Goal: Check status

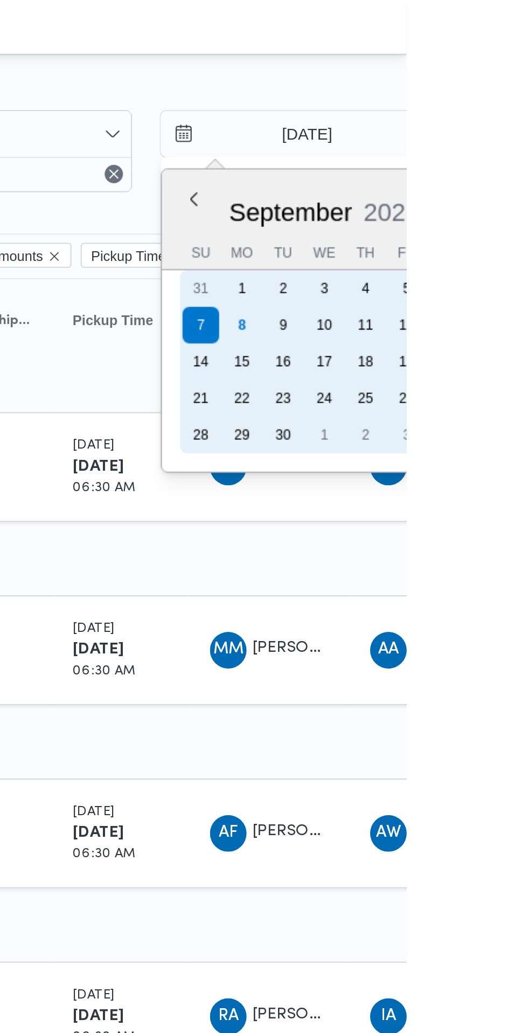
click at [449, 151] on div "8" at bounding box center [450, 152] width 17 height 17
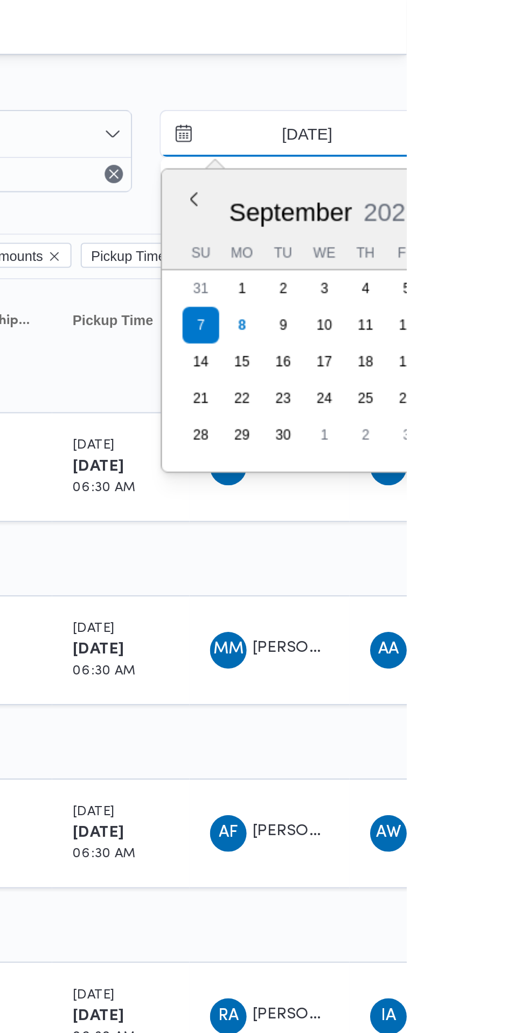
type input "[DATE]"
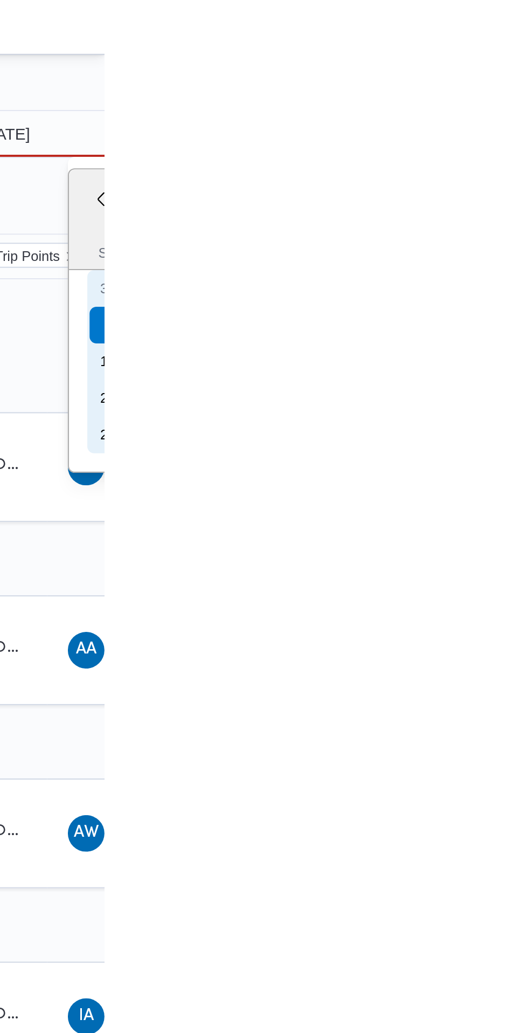
type input "[DATE]"
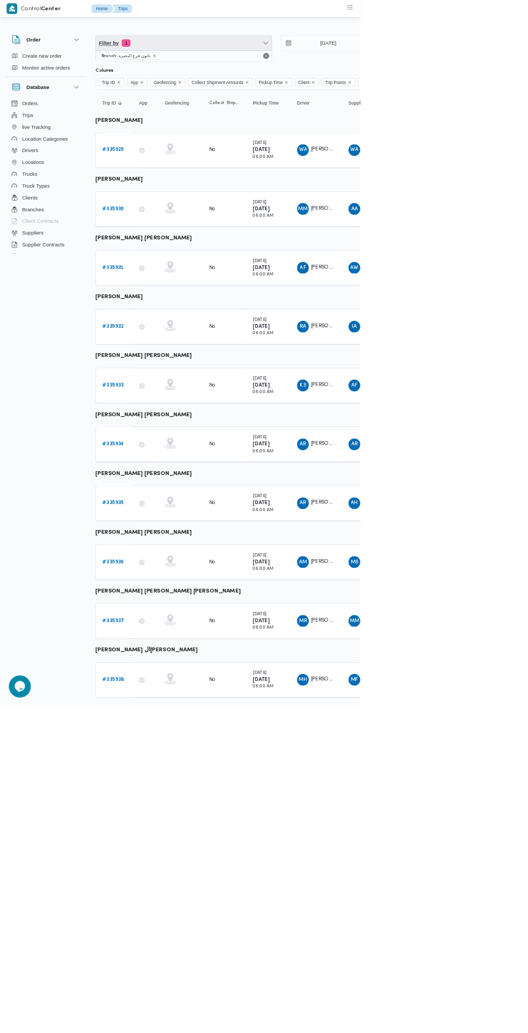
click at [229, 53] on span "Filter by 1" at bounding box center [270, 63] width 258 height 22
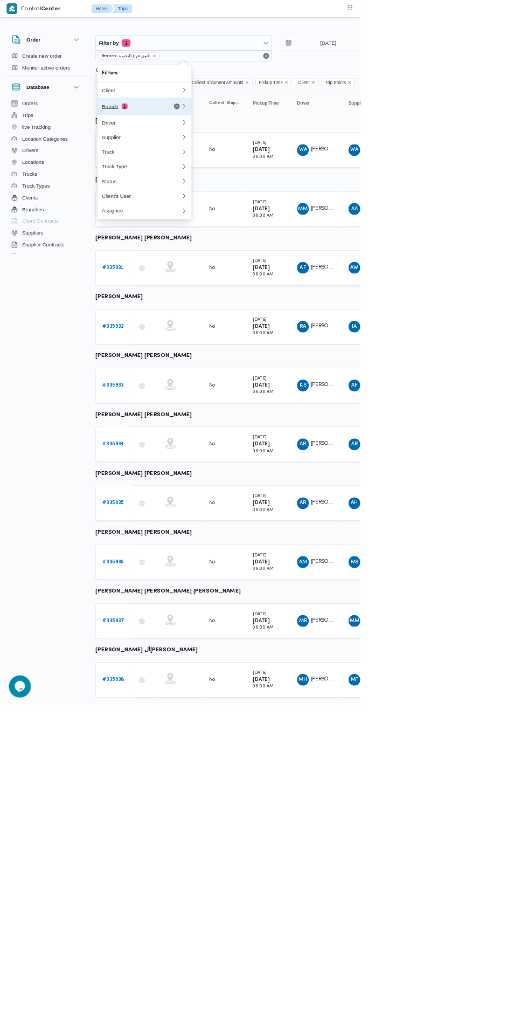
click at [192, 150] on div "Branch 1" at bounding box center [207, 156] width 129 height 26
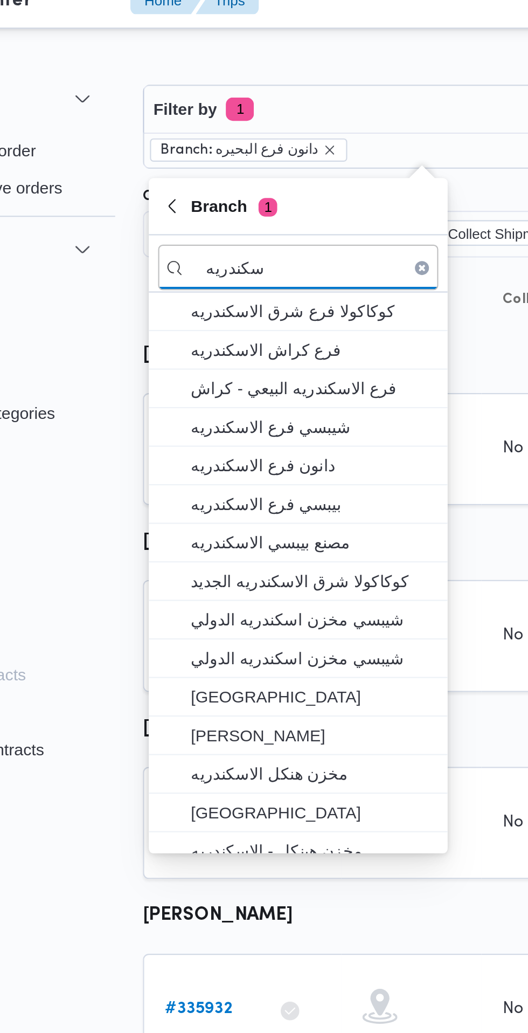
type input "سكندريه"
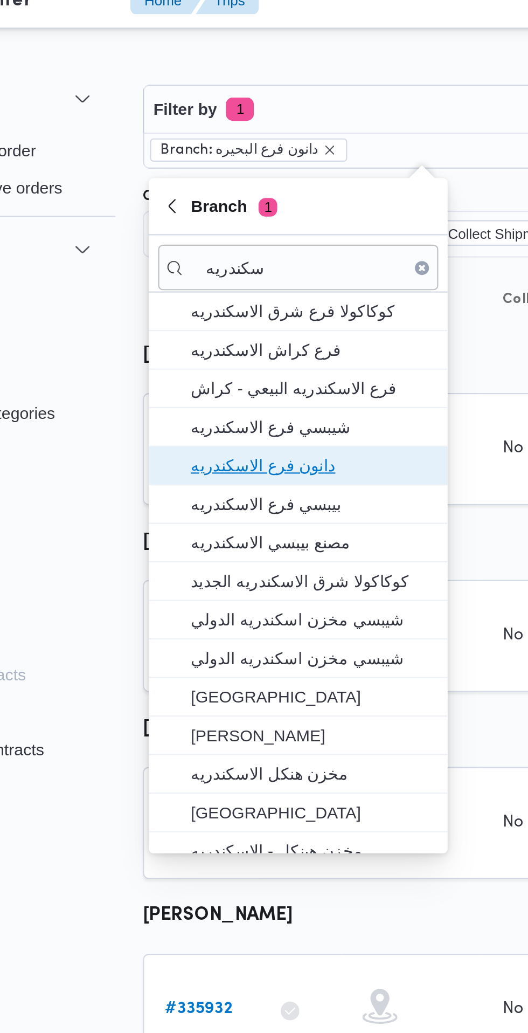
click at [252, 224] on span "دانون فرع الاسكندريه" at bounding box center [218, 227] width 112 height 13
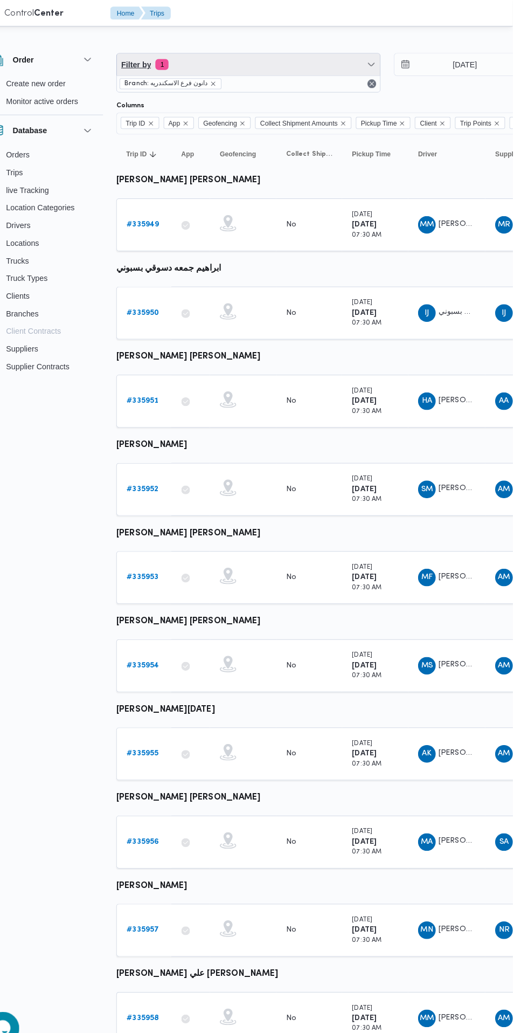
click at [298, 63] on span "Filter by 1" at bounding box center [270, 63] width 258 height 22
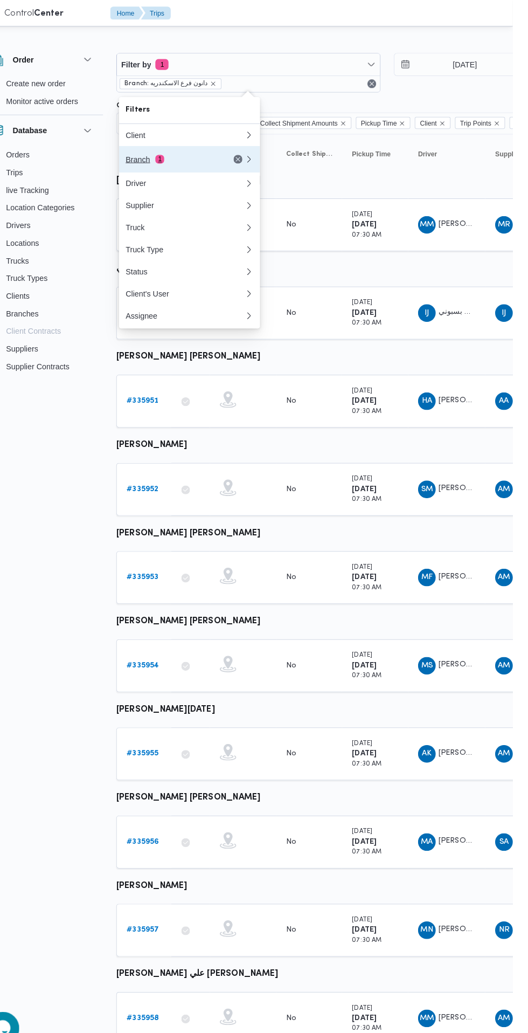
click at [222, 154] on div "Branch 1" at bounding box center [194, 155] width 91 height 9
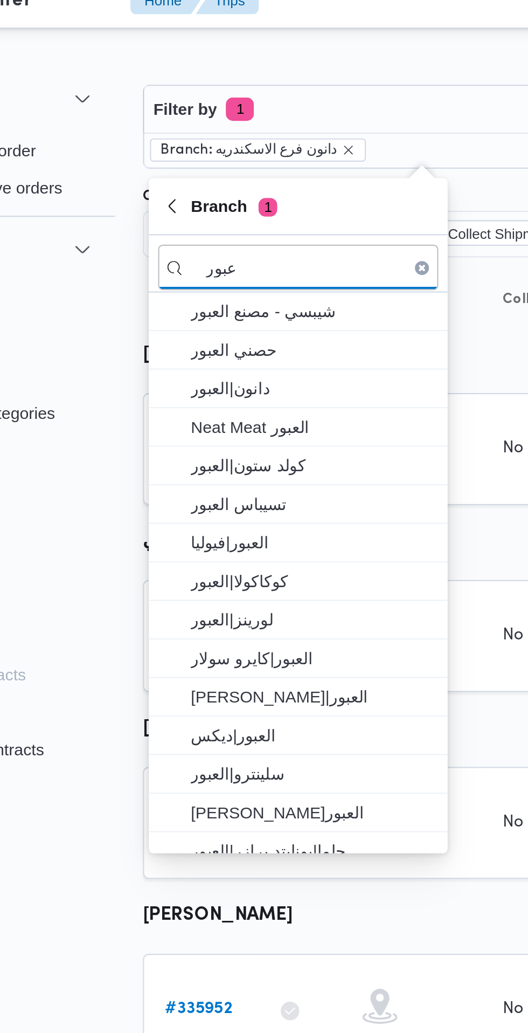
type input "عبور"
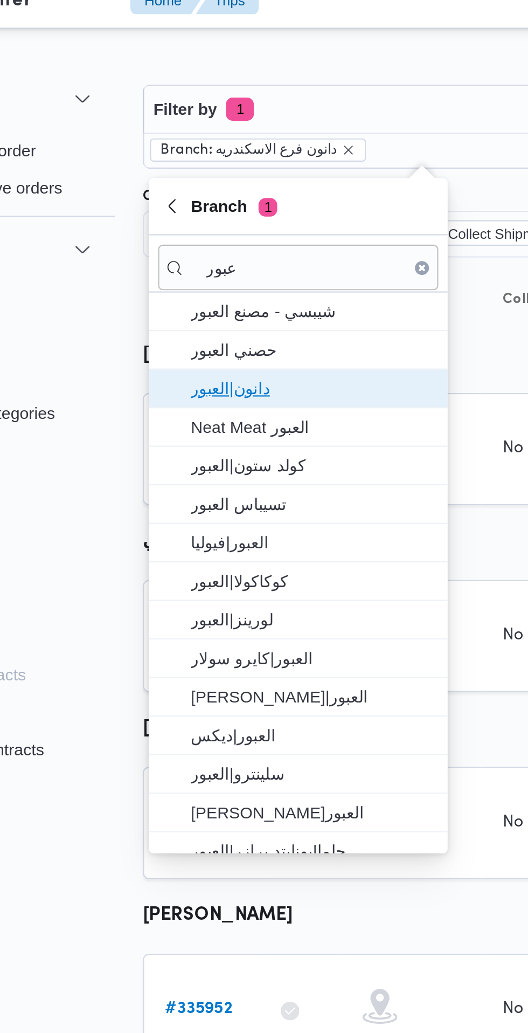
click at [236, 193] on span "دانون|العبور" at bounding box center [218, 191] width 112 height 13
